Goal: Find specific page/section: Find specific page/section

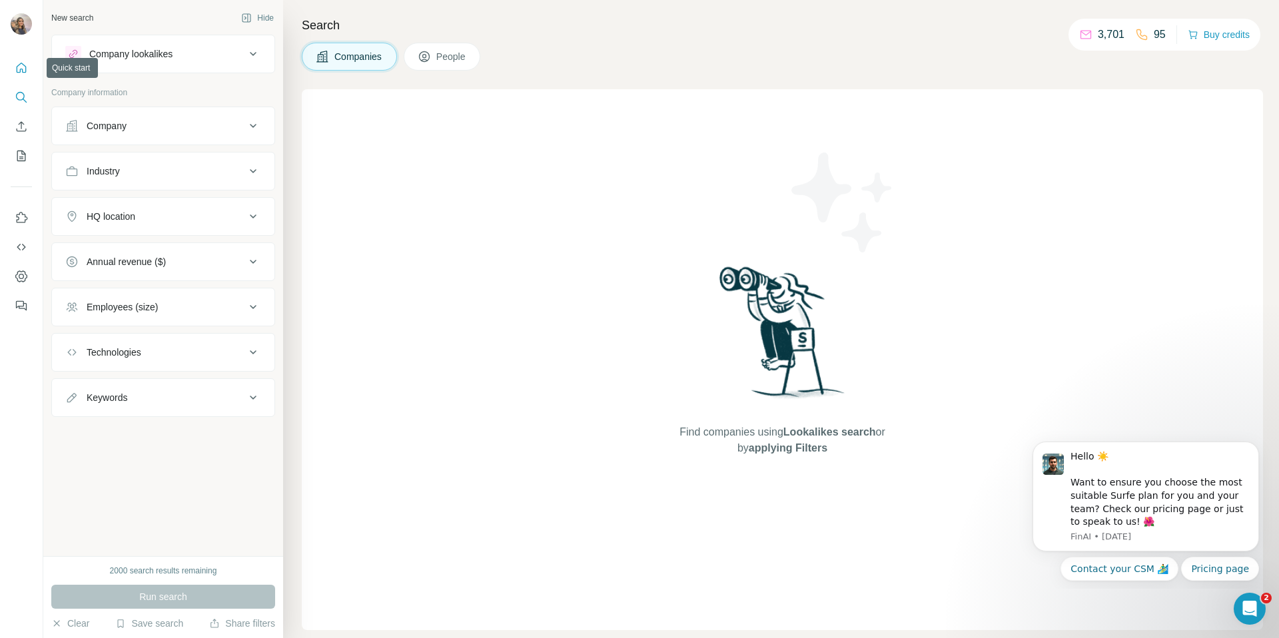
click at [12, 69] on button "Quick start" at bounding box center [21, 68] width 21 height 24
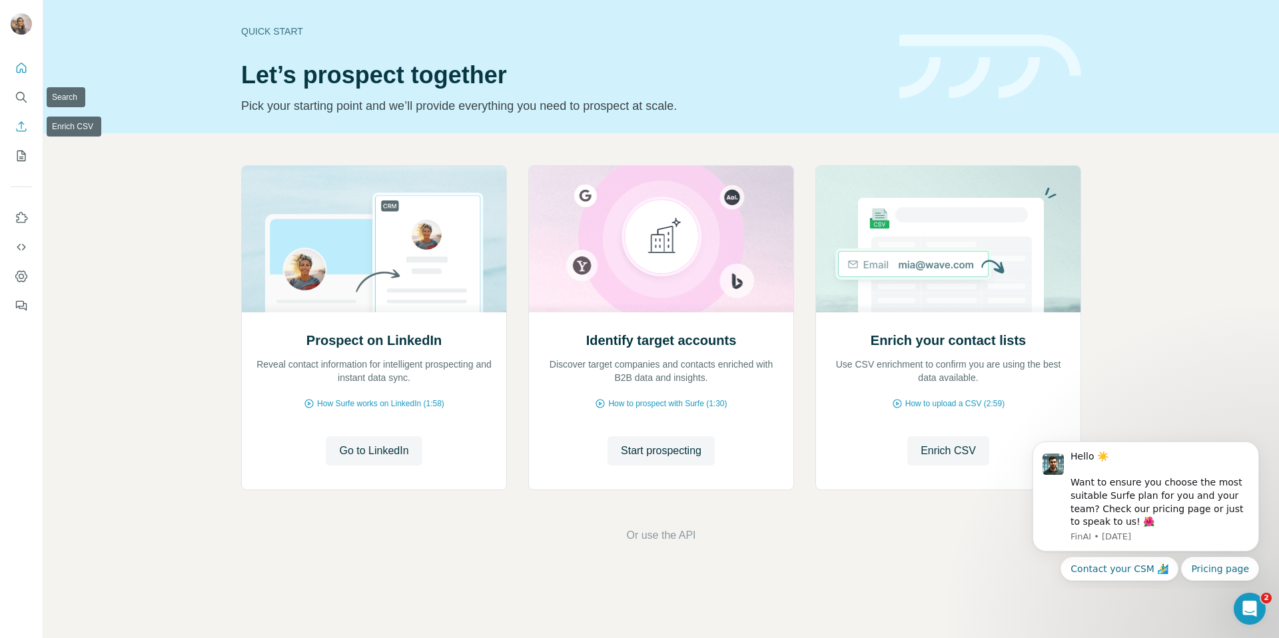
click at [25, 130] on icon "Enrich CSV" at bounding box center [21, 126] width 13 height 13
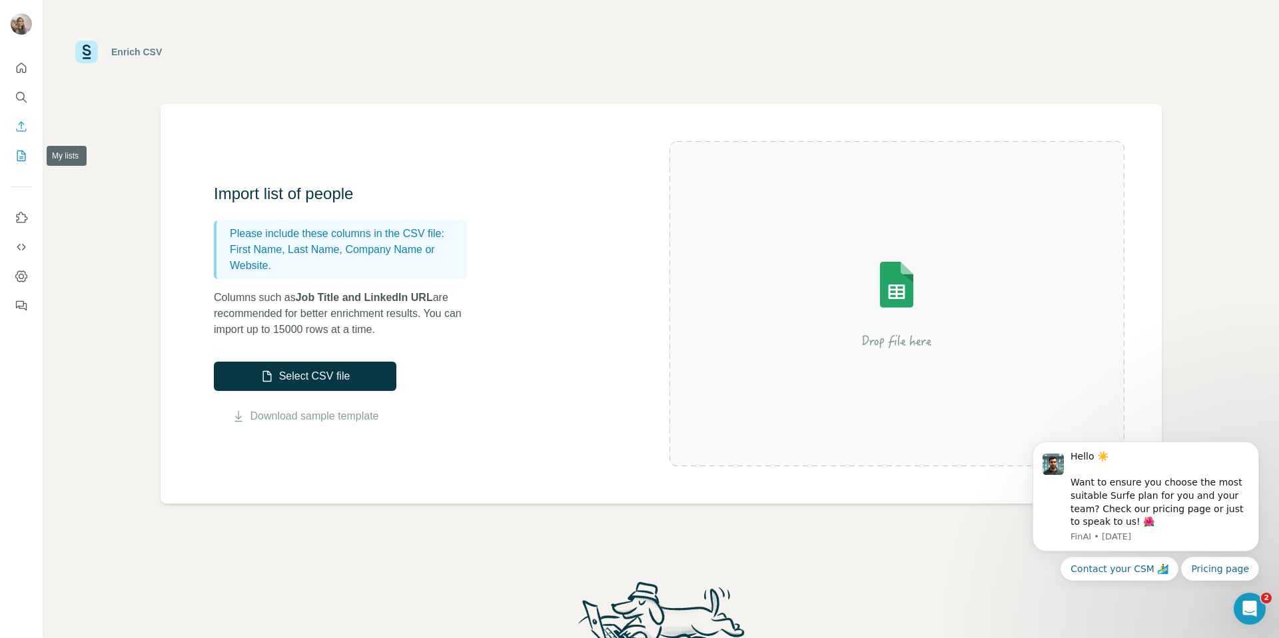
click at [19, 153] on icon "My lists" at bounding box center [21, 155] width 13 height 13
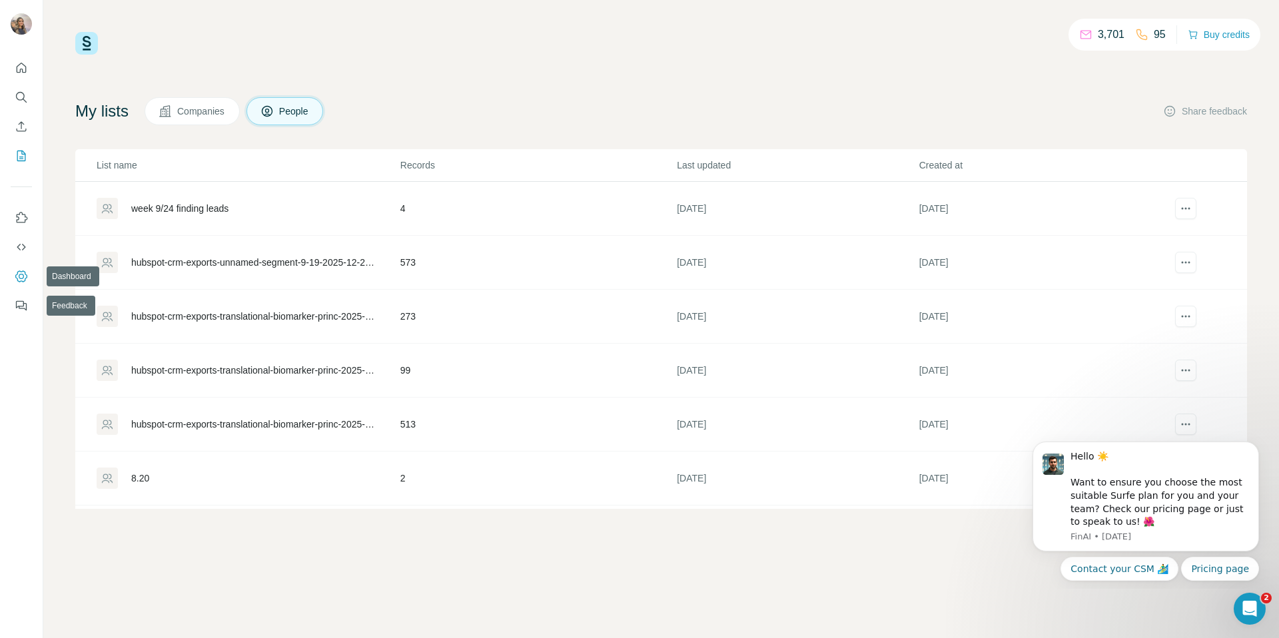
click at [23, 270] on icon "Dashboard" at bounding box center [21, 276] width 13 height 13
click at [27, 241] on icon "Use Surfe API" at bounding box center [21, 247] width 13 height 13
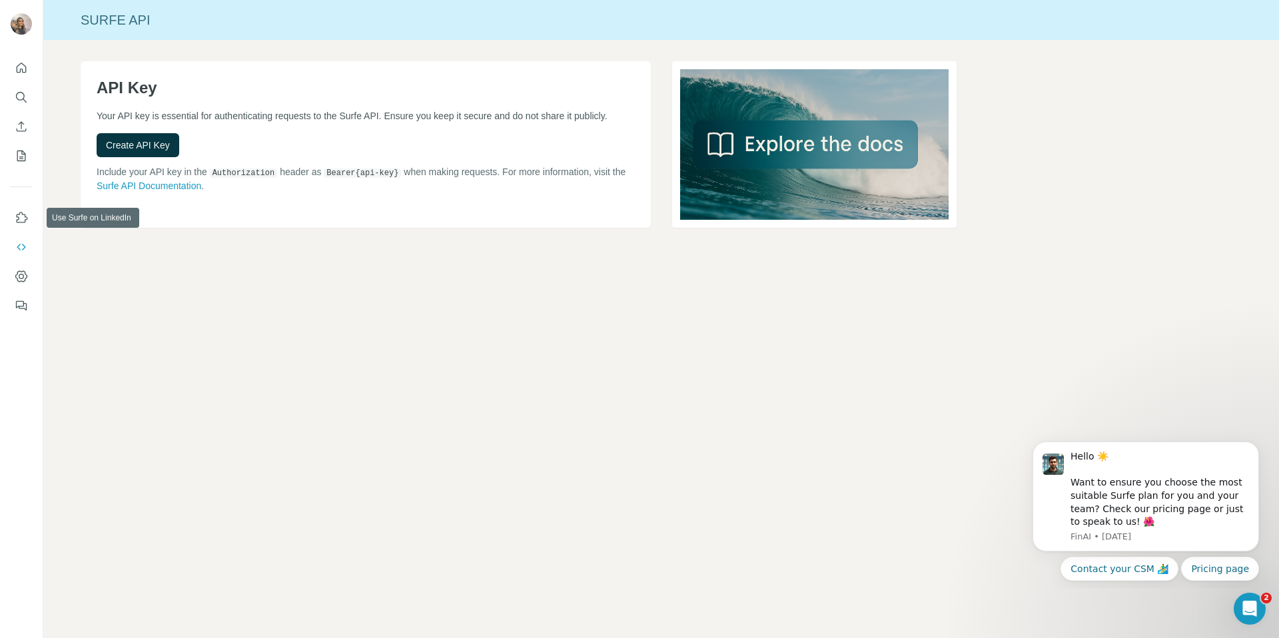
click at [27, 231] on nav at bounding box center [21, 262] width 21 height 112
click at [21, 220] on icon "Use Surfe on LinkedIn" at bounding box center [21, 217] width 13 height 13
click at [12, 157] on button "My lists" at bounding box center [21, 156] width 21 height 24
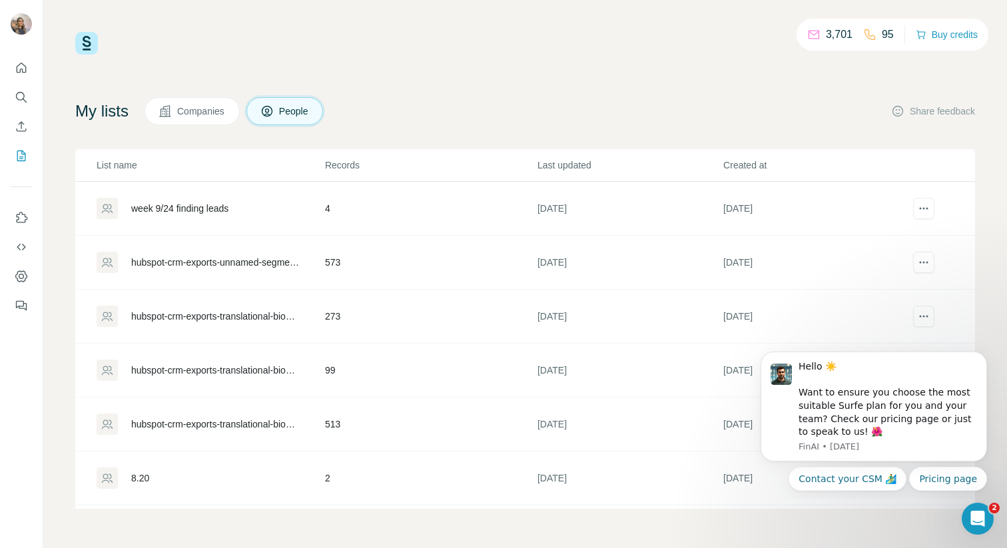
click at [622, 91] on div "3,701 95 Buy credits My lists Companies People Share feedback List name Records…" at bounding box center [525, 270] width 900 height 477
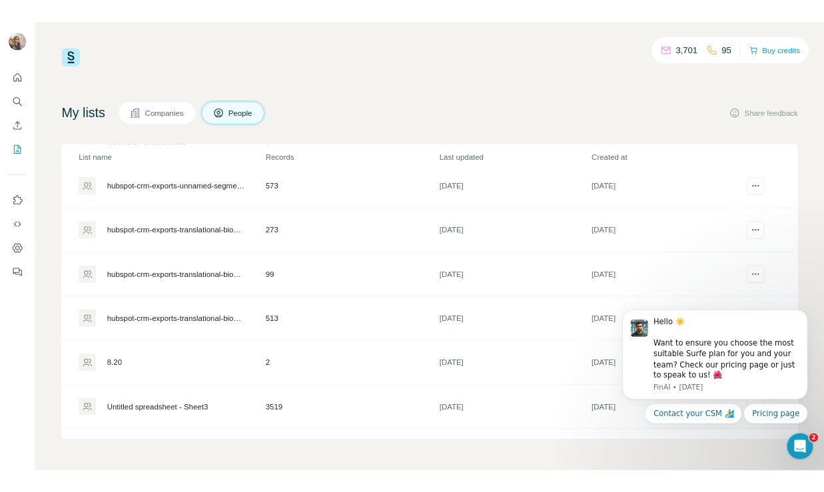
scroll to position [64, 0]
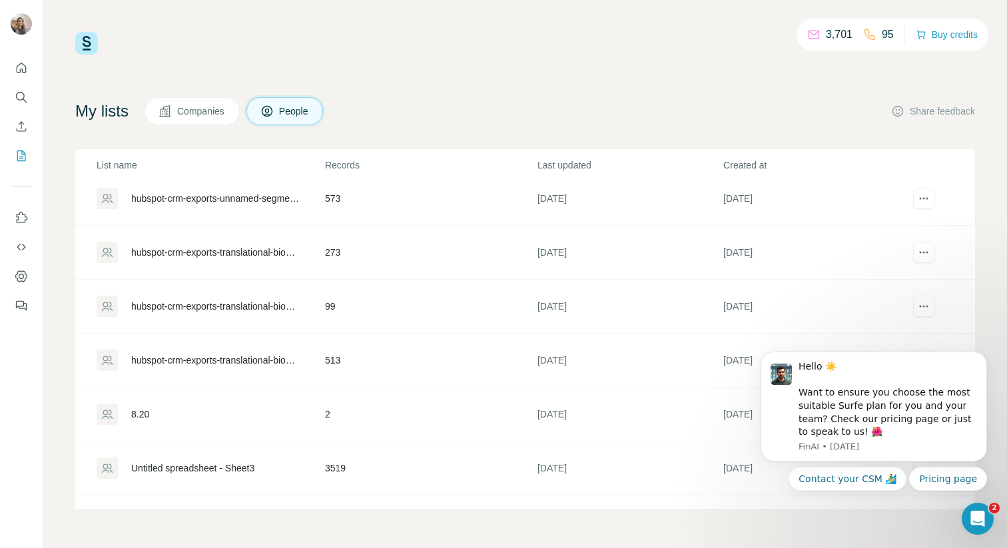
click at [190, 197] on div "hubspot-crm-exports-unnamed-segment-9-19-2025-12-29-2025-09-19" at bounding box center [216, 198] width 171 height 13
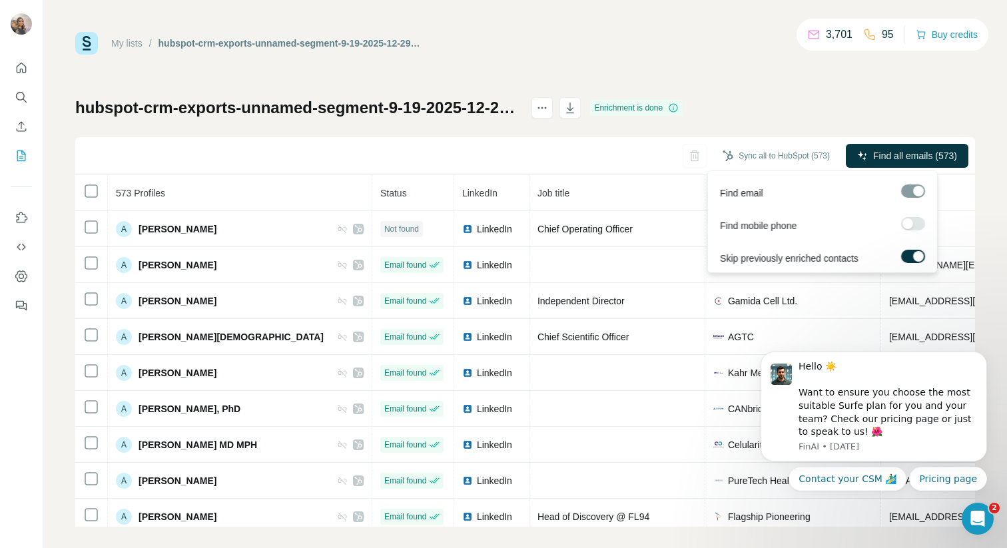
click at [912, 255] on label at bounding box center [913, 256] width 24 height 13
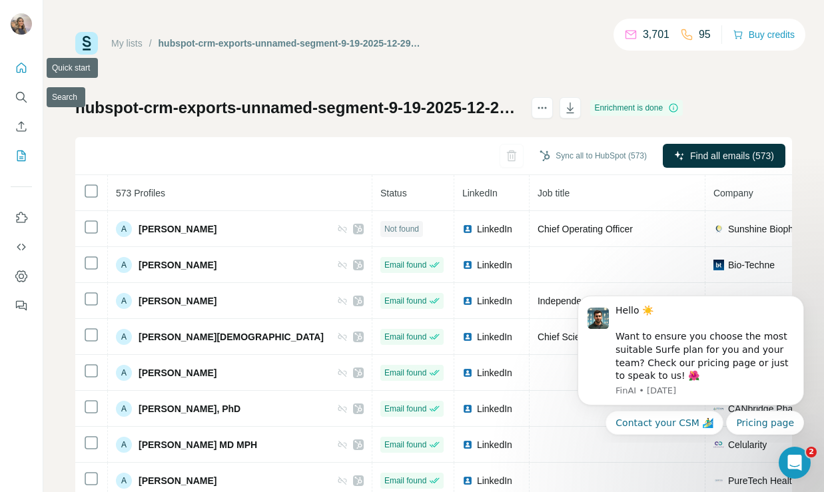
click at [27, 71] on icon "Quick start" at bounding box center [21, 67] width 13 height 13
click at [25, 93] on icon "Search" at bounding box center [21, 97] width 13 height 13
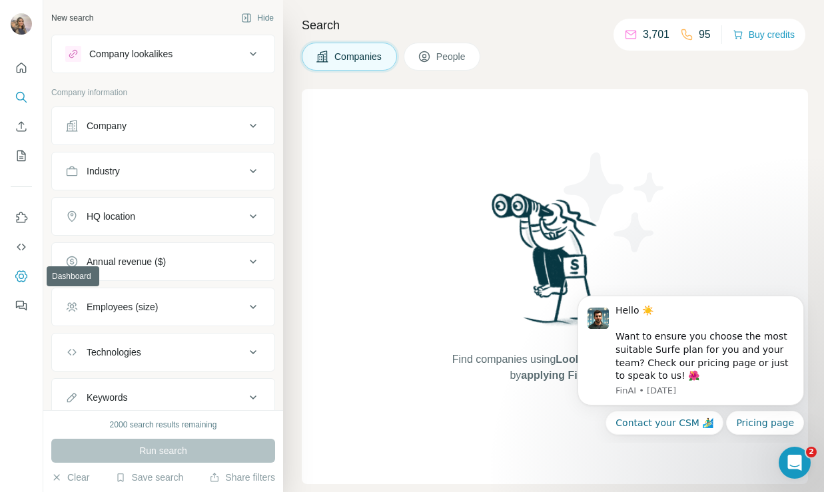
click at [25, 273] on icon "Dashboard" at bounding box center [21, 275] width 12 height 11
